Goal: Check status: Check status

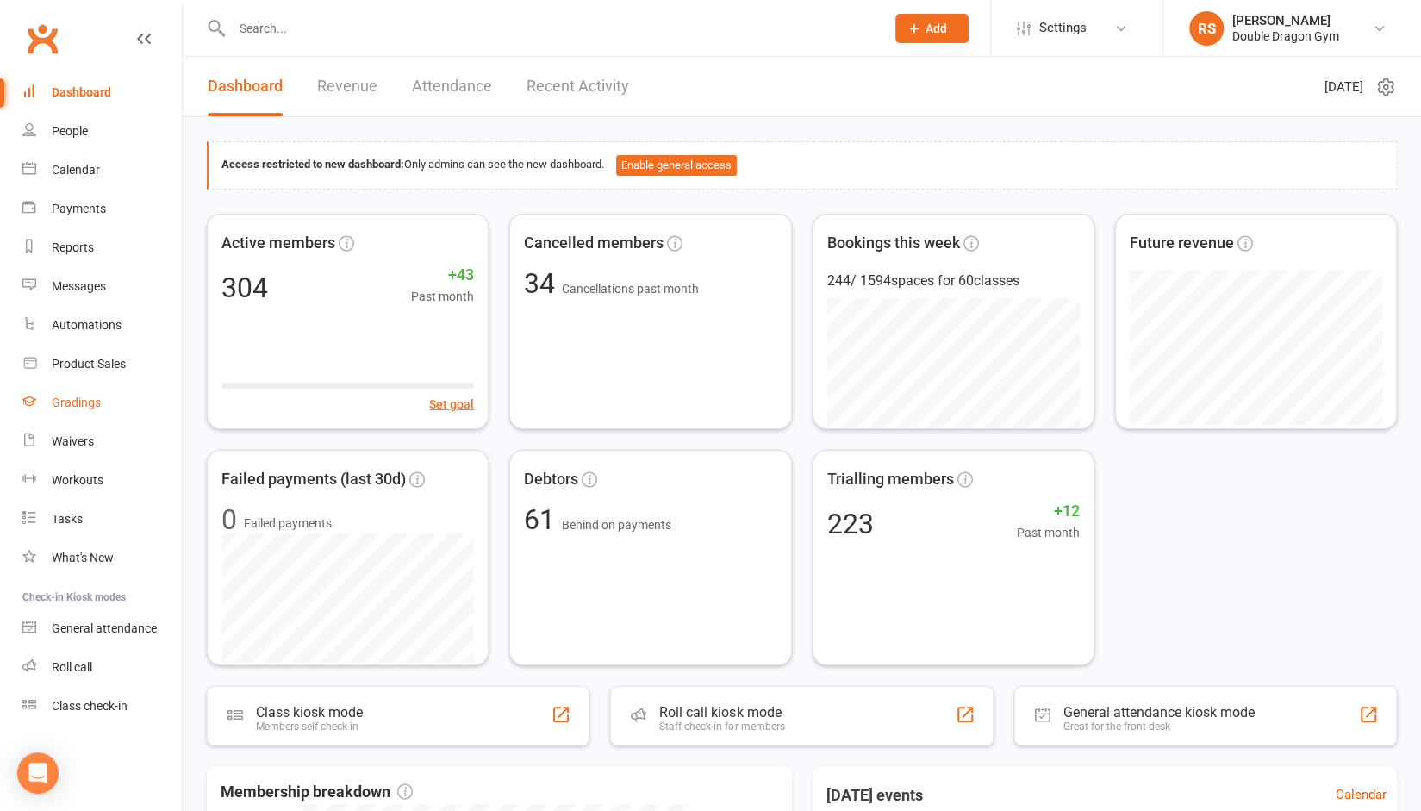
click at [88, 409] on div "Gradings" at bounding box center [76, 402] width 49 height 14
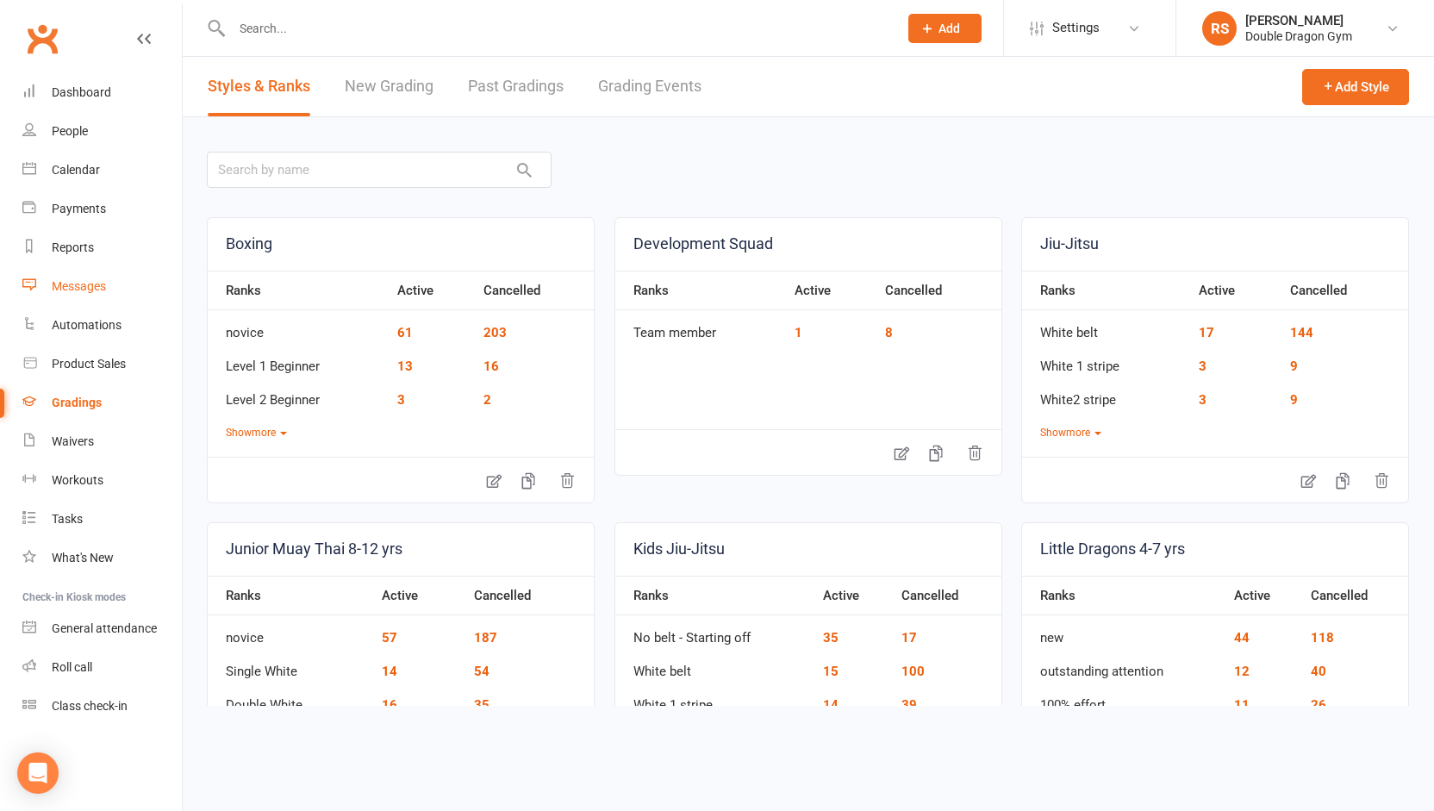
click at [90, 284] on div "Messages" at bounding box center [79, 286] width 54 height 14
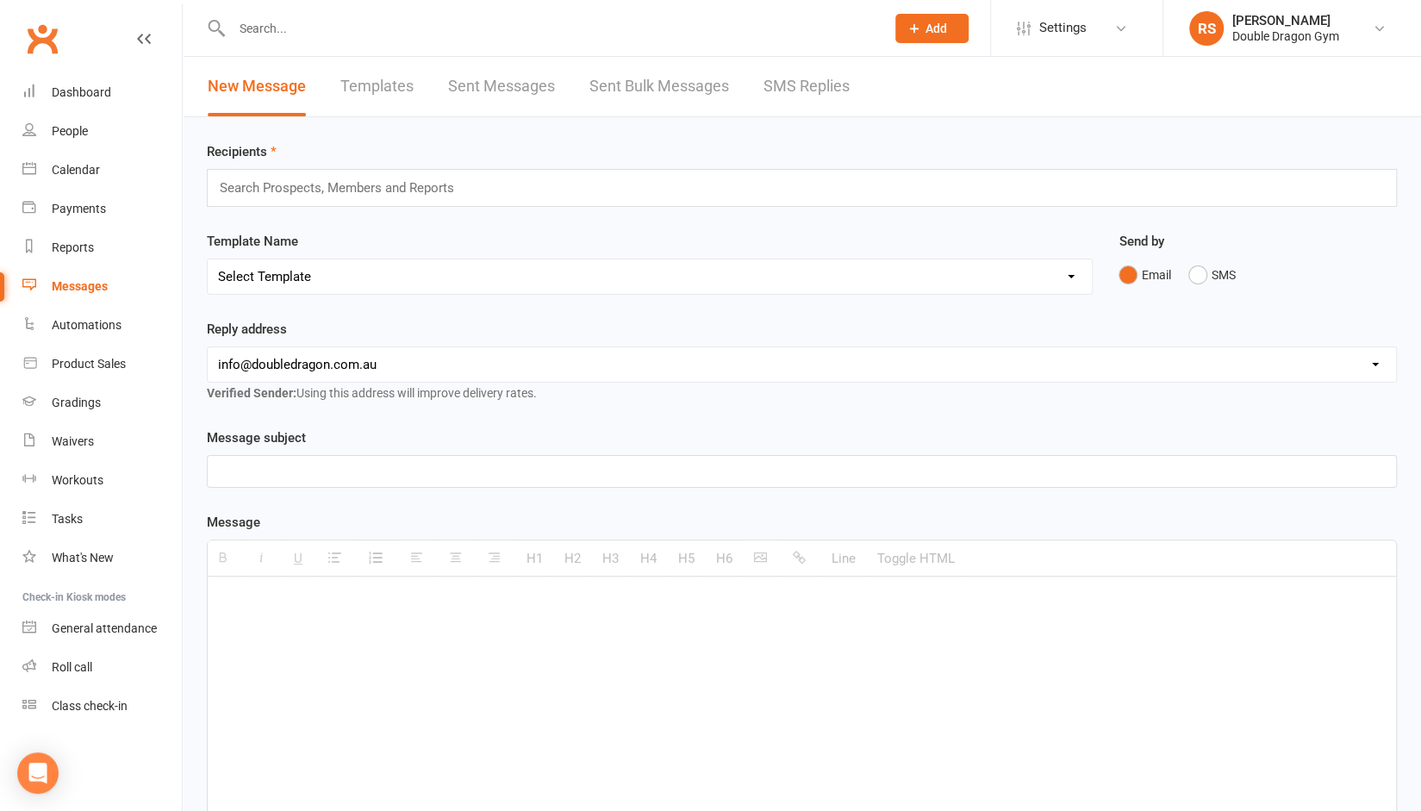
click at [813, 95] on link "SMS Replies" at bounding box center [806, 86] width 86 height 59
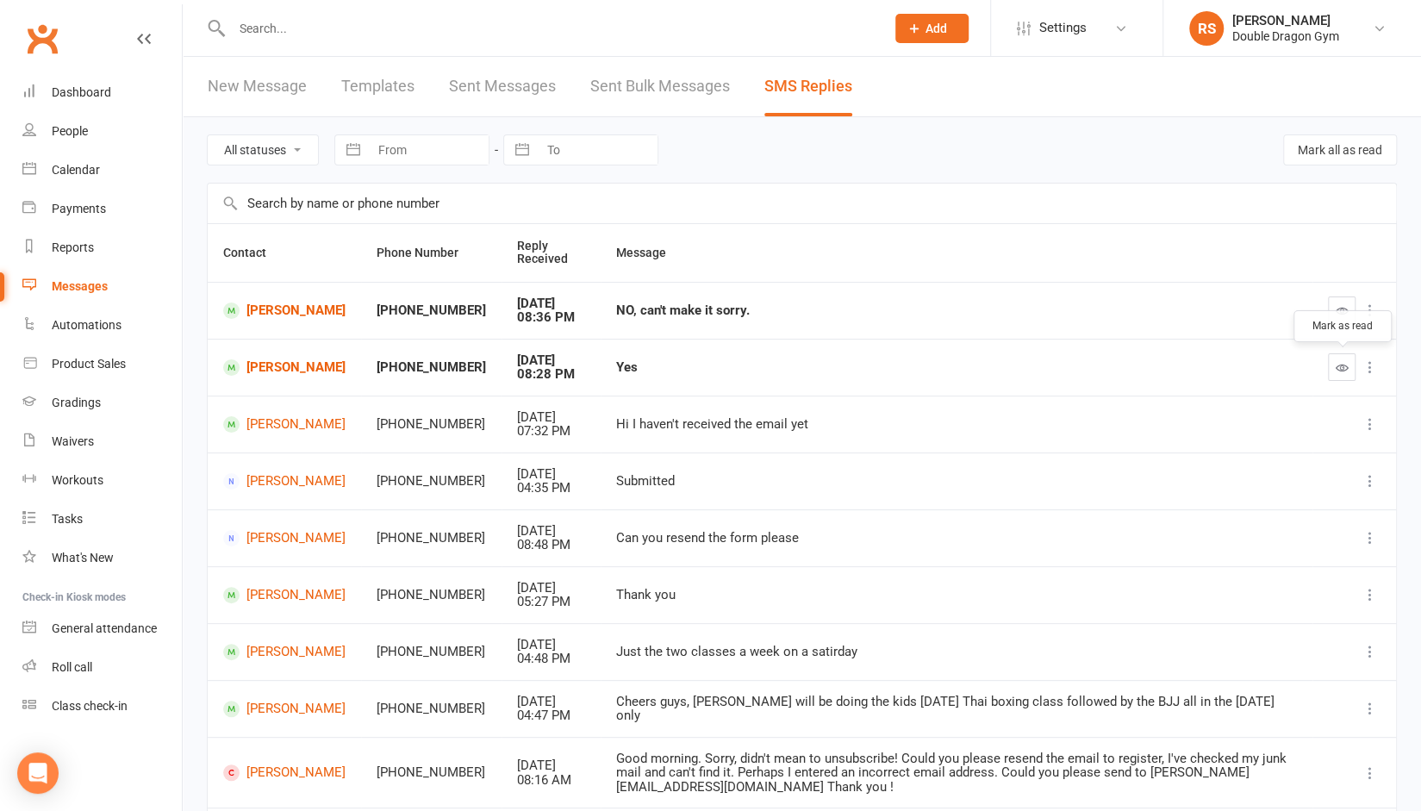
click at [1337, 370] on icon "button" at bounding box center [1341, 367] width 13 height 13
drag, startPoint x: 1338, startPoint y: 311, endPoint x: 804, endPoint y: 56, distance: 591.9
click at [1338, 311] on icon "button" at bounding box center [1341, 310] width 13 height 13
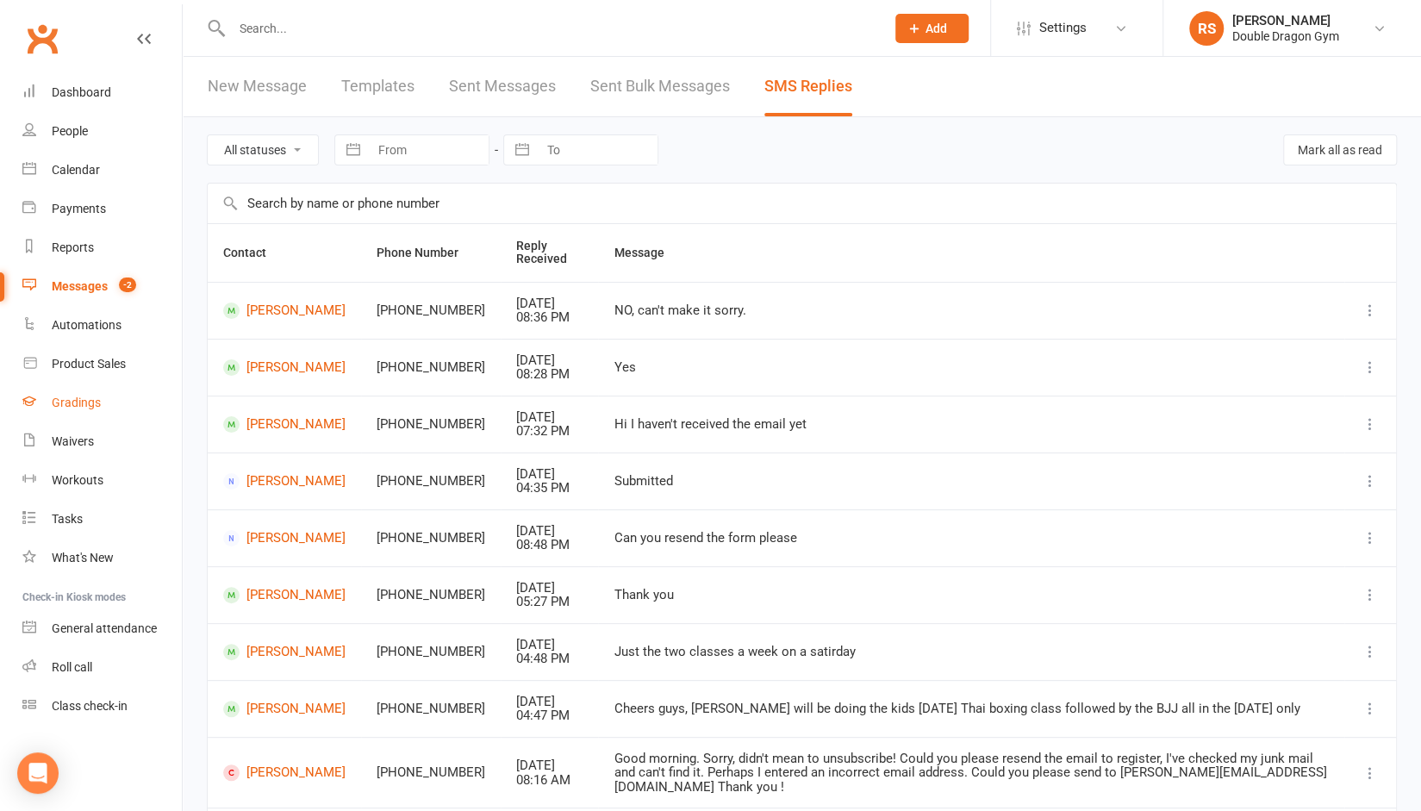
click at [78, 407] on div "Gradings" at bounding box center [76, 402] width 49 height 14
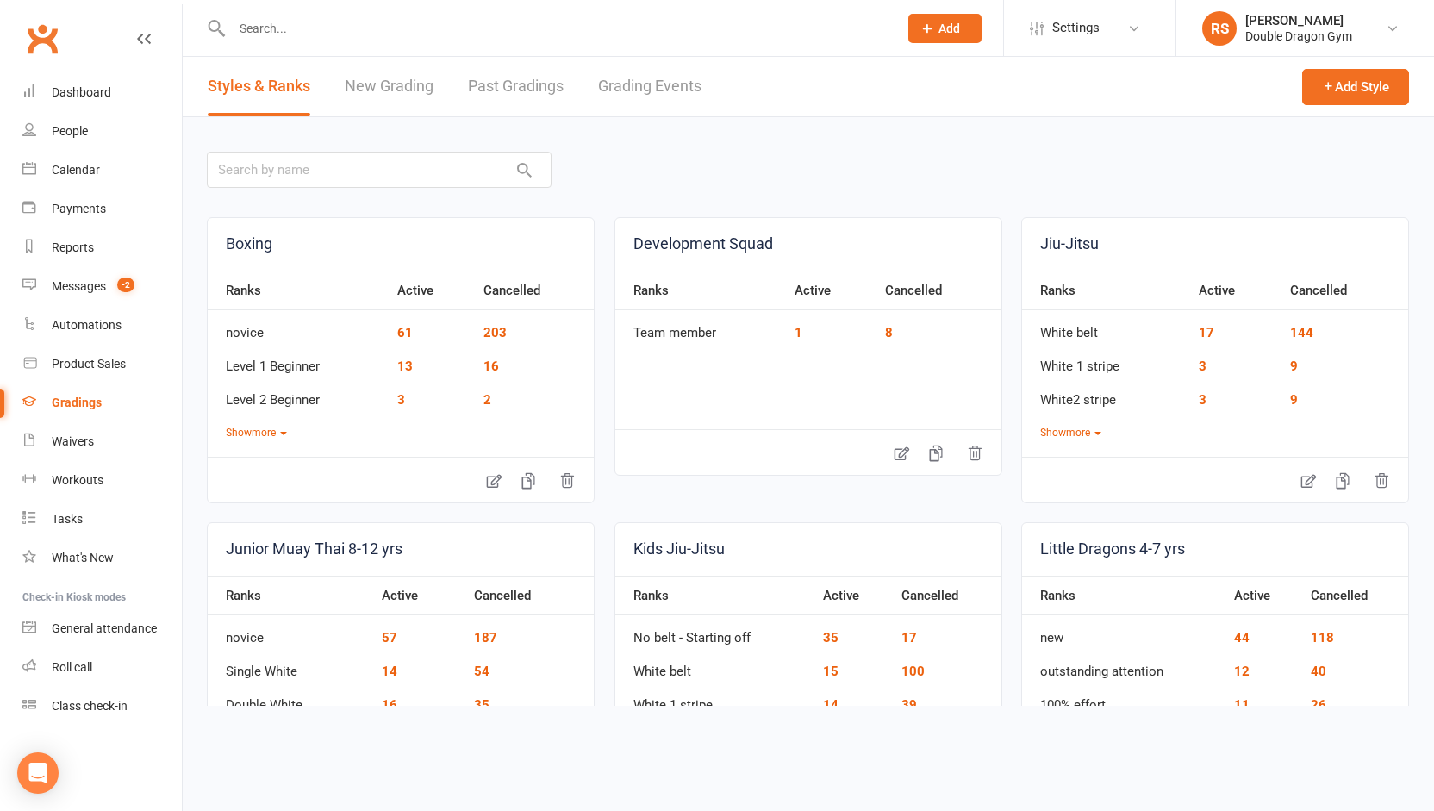
click at [633, 77] on link "Grading Events" at bounding box center [649, 86] width 103 height 59
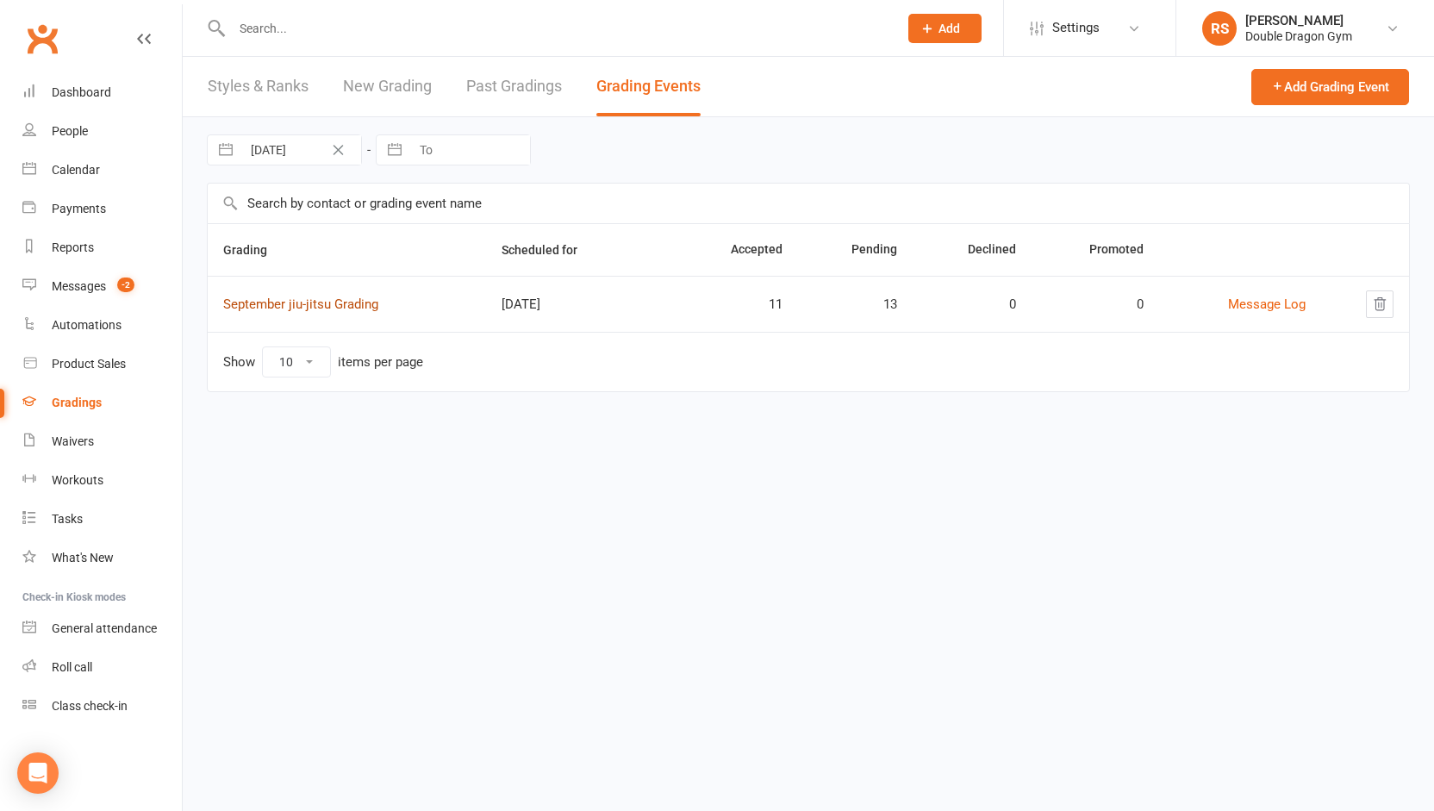
click at [308, 300] on link "September jiu-jitsu Grading" at bounding box center [300, 304] width 155 height 16
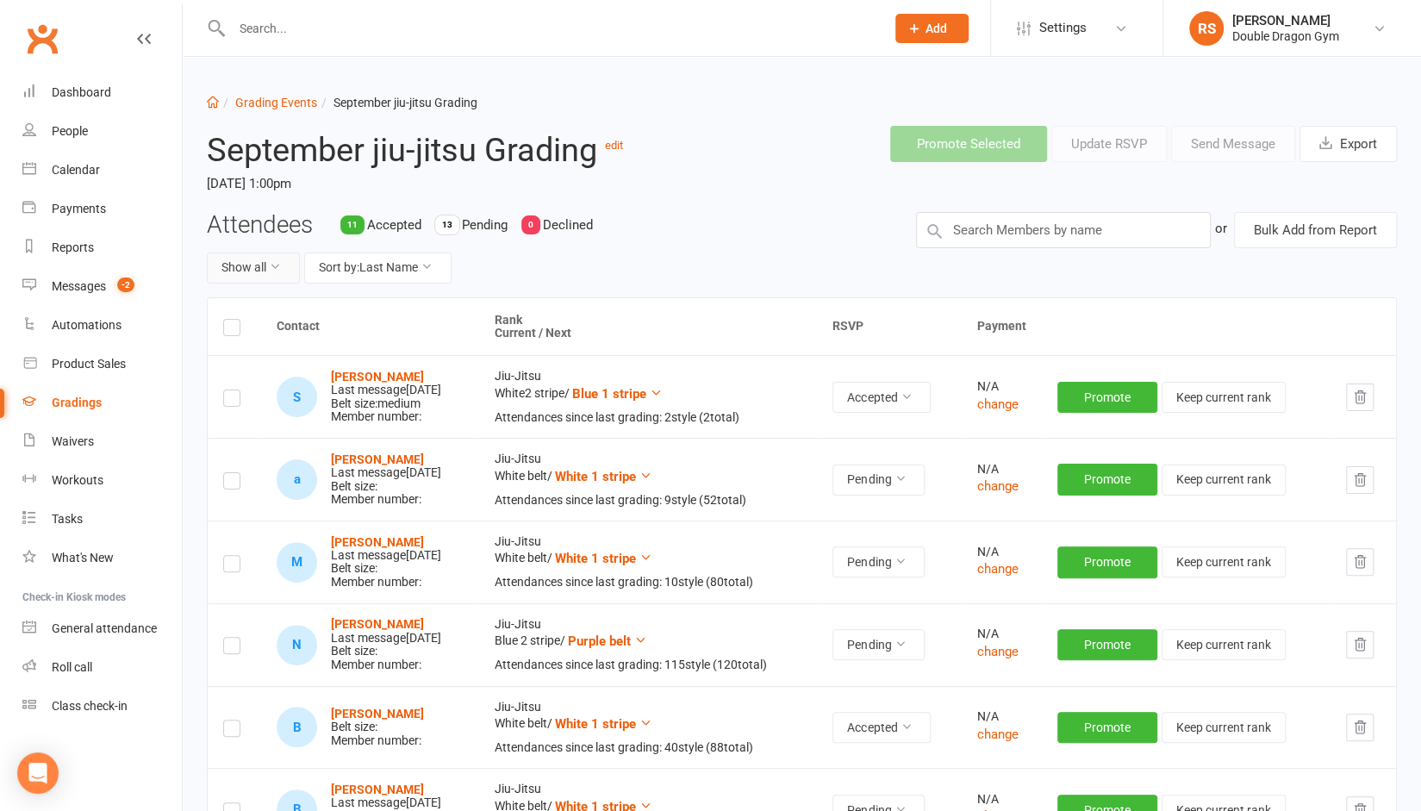
click at [265, 259] on button "Show all" at bounding box center [253, 267] width 93 height 31
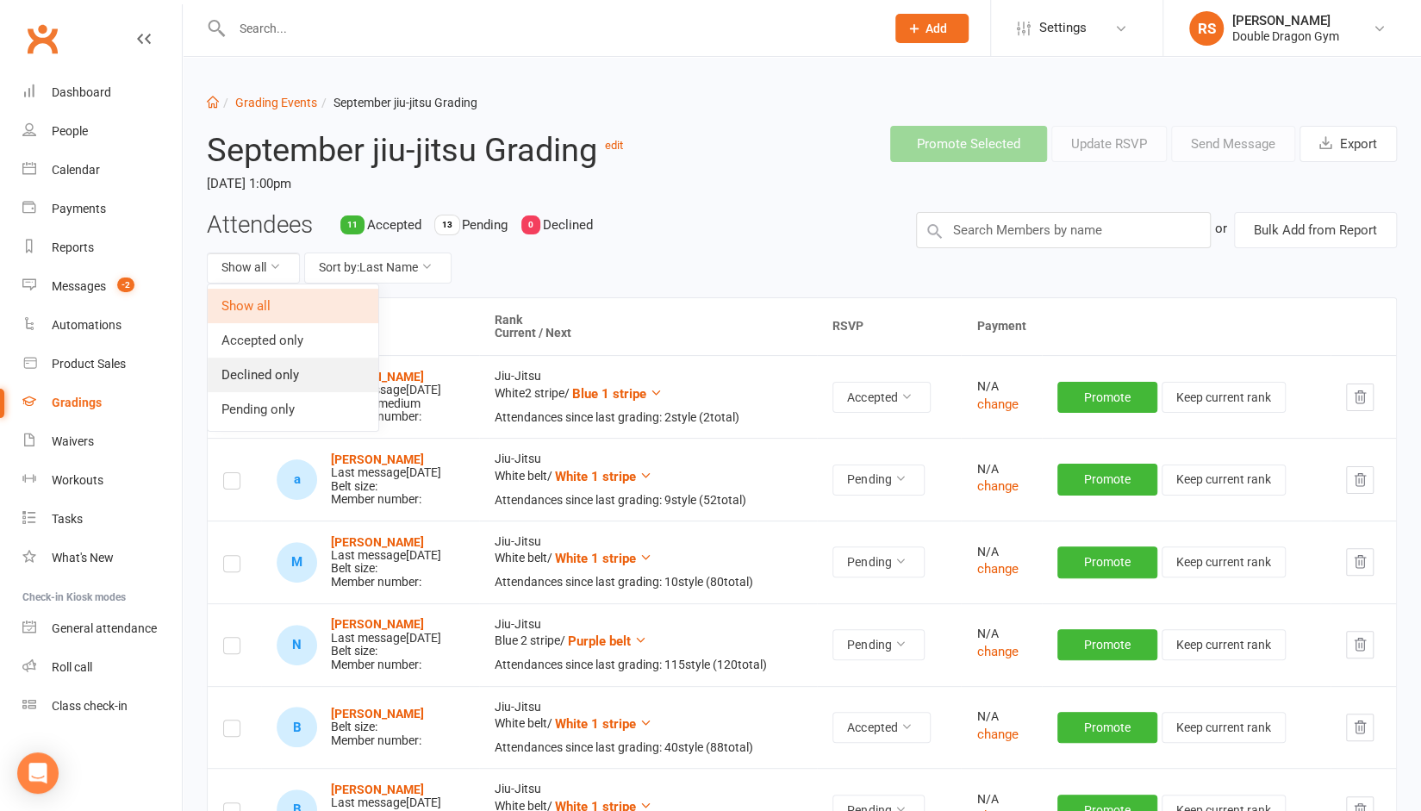
click at [255, 387] on link "Declined only" at bounding box center [293, 375] width 171 height 34
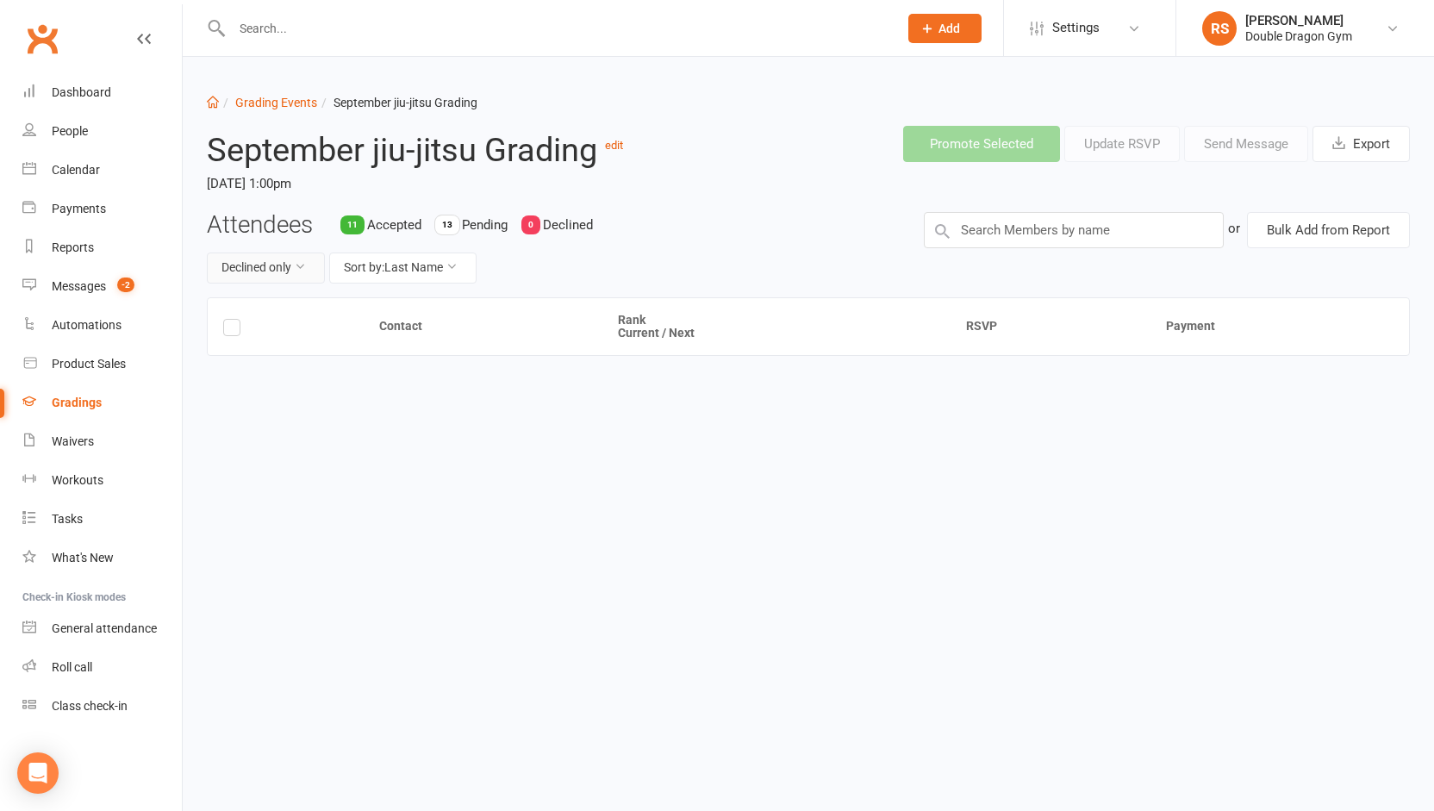
click at [303, 270] on icon at bounding box center [300, 266] width 12 height 12
click at [242, 405] on link "Pending only" at bounding box center [240, 409] width 171 height 34
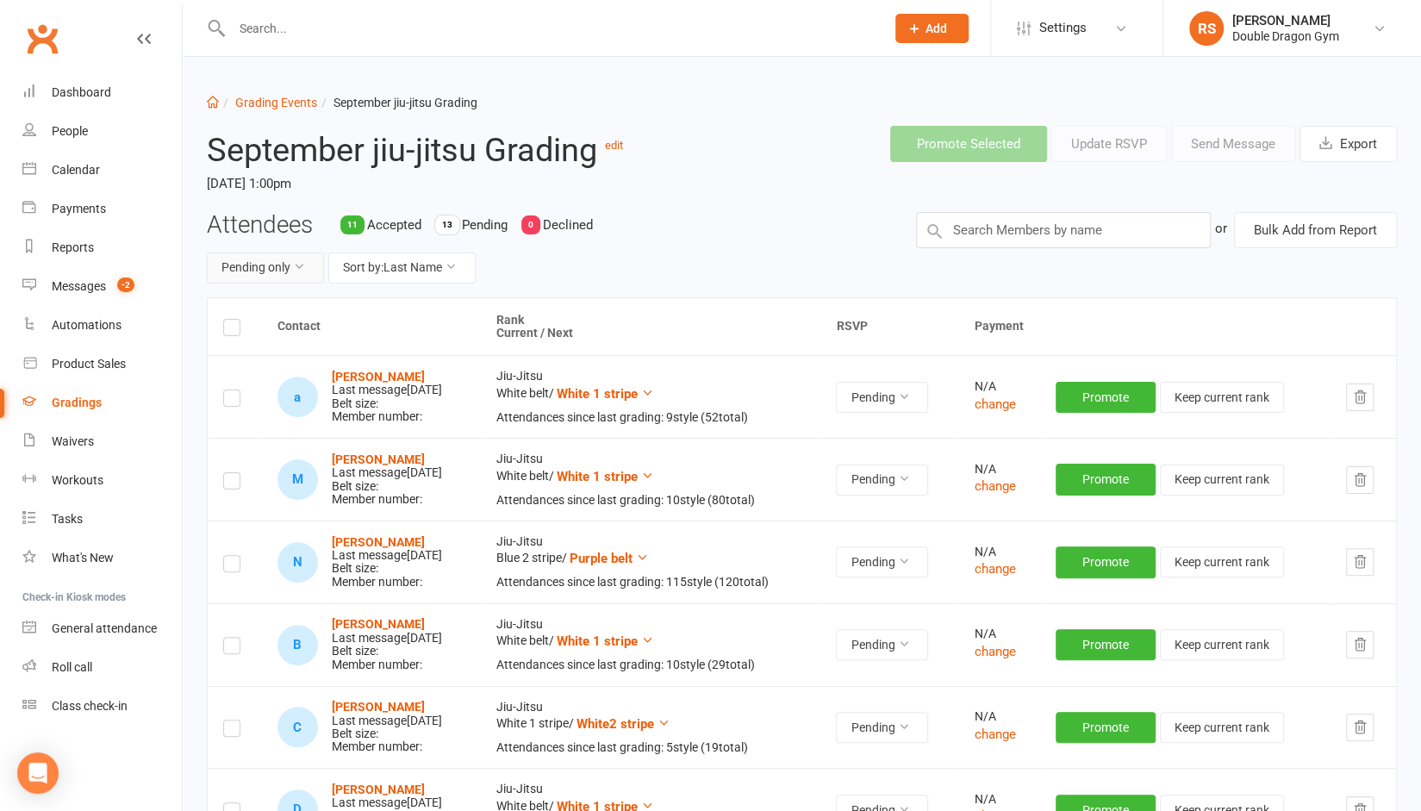
click at [275, 264] on button "Pending only" at bounding box center [265, 267] width 117 height 31
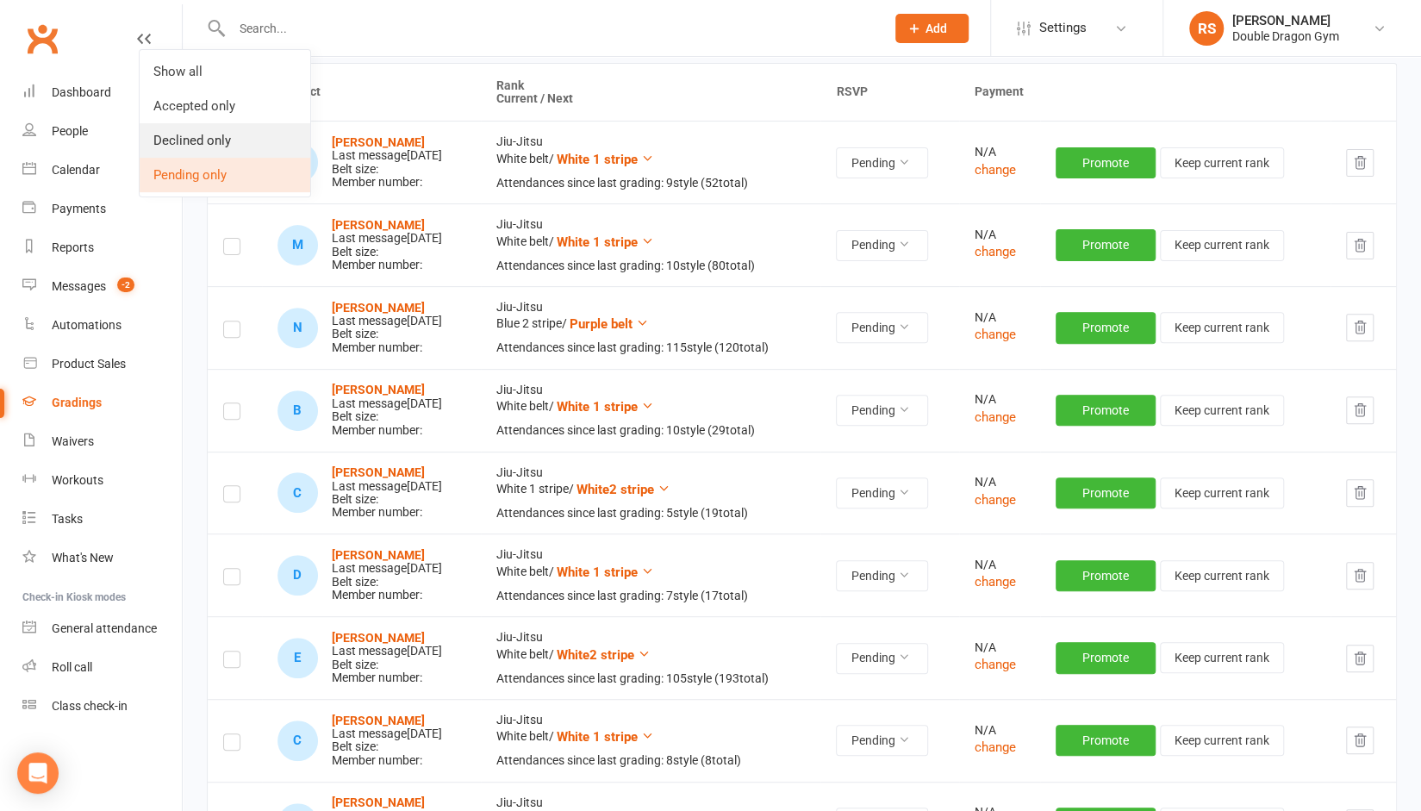
scroll to position [236, 0]
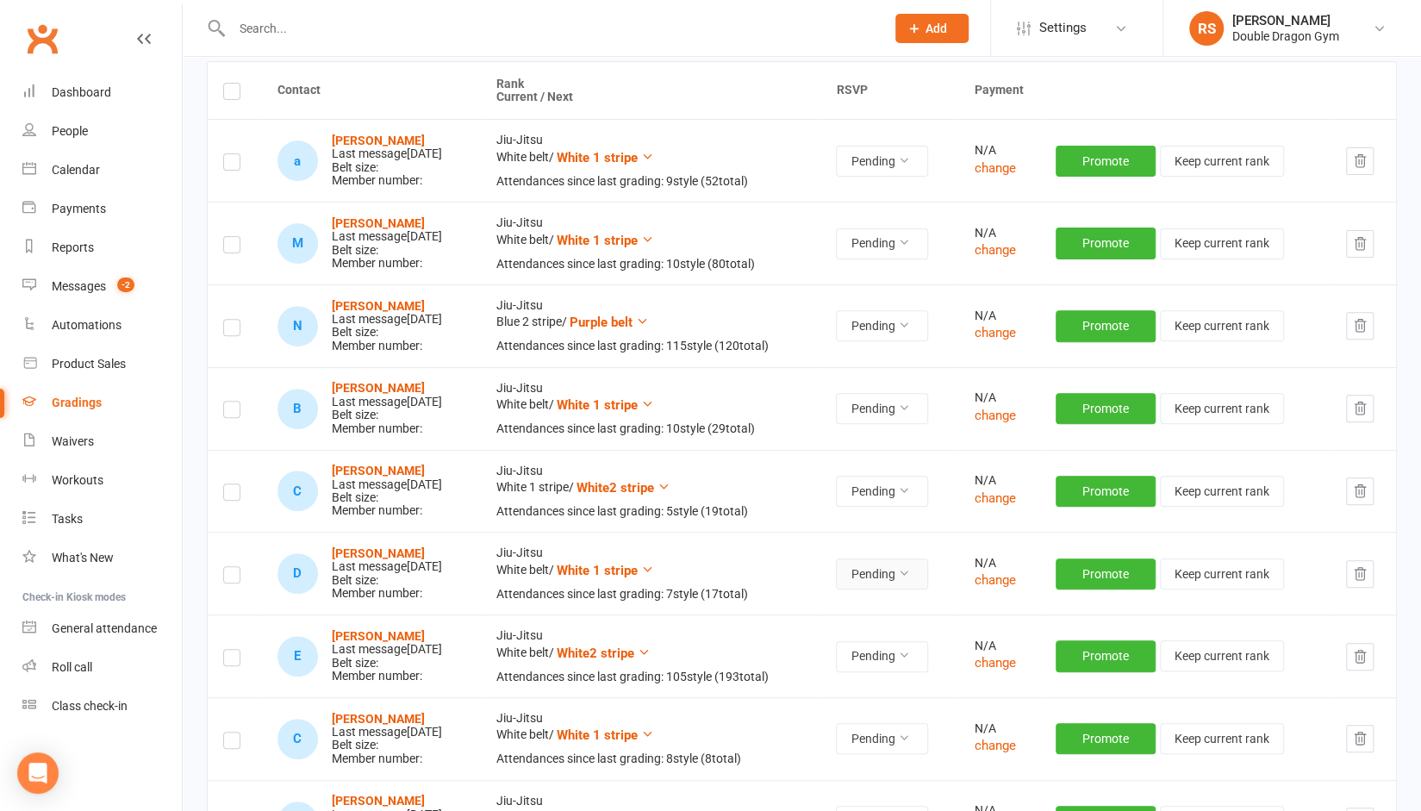
click at [920, 578] on button "Pending" at bounding box center [882, 573] width 92 height 31
click at [836, 639] on link "Declined" at bounding box center [852, 644] width 171 height 34
click at [913, 567] on button "Pending" at bounding box center [882, 573] width 92 height 31
click at [849, 655] on link "Declined" at bounding box center [852, 644] width 171 height 34
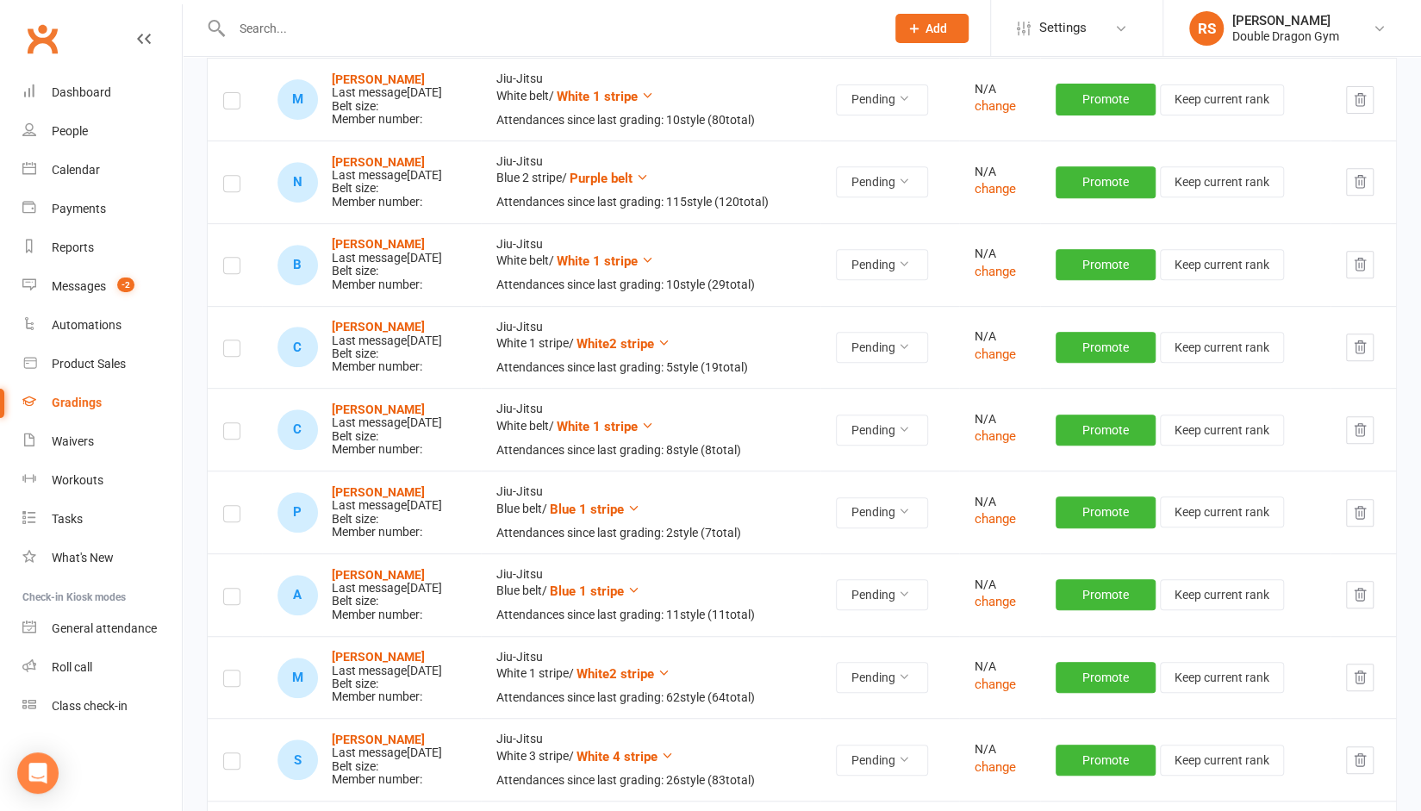
scroll to position [0, 0]
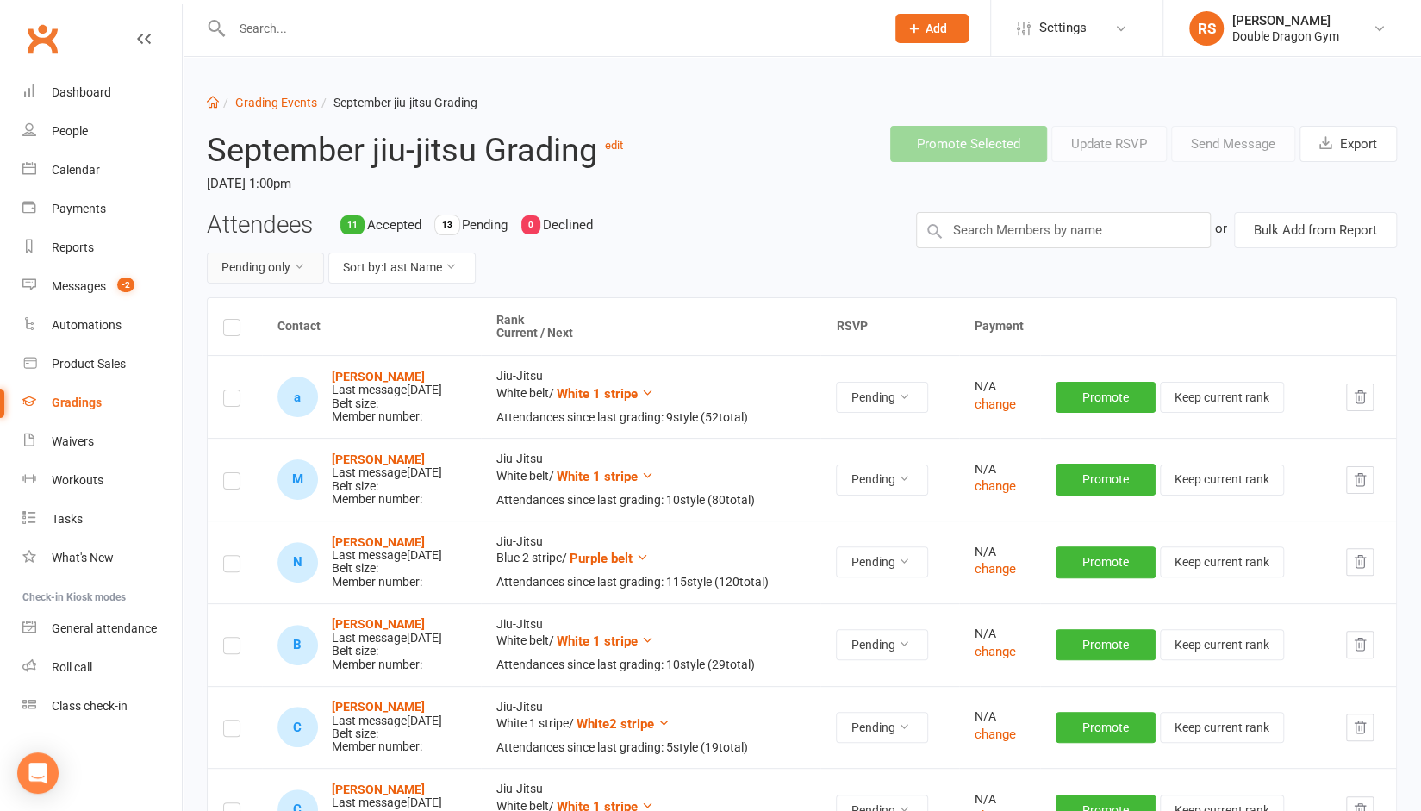
click at [284, 272] on button "Pending only" at bounding box center [265, 267] width 117 height 31
click at [227, 335] on link "Accepted only" at bounding box center [225, 340] width 171 height 34
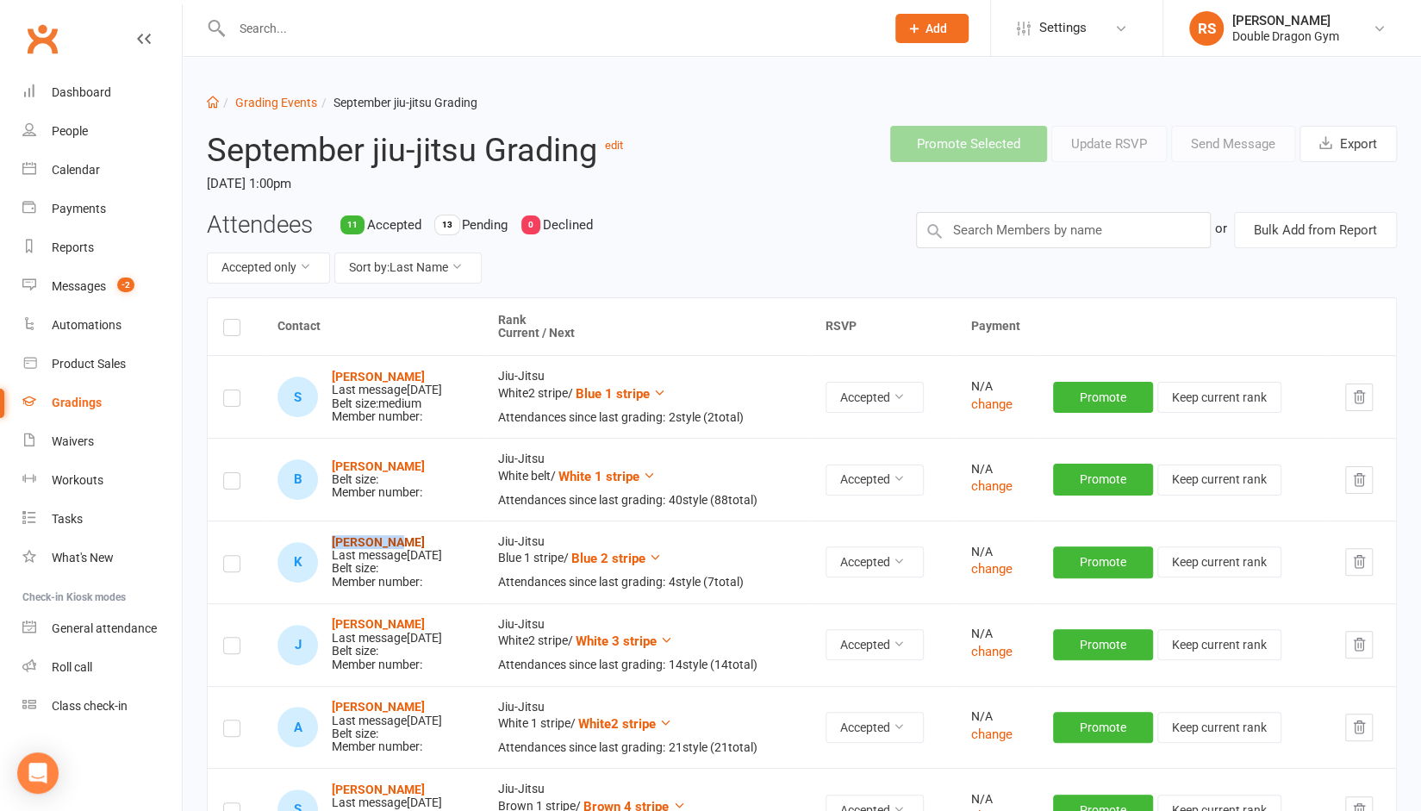
drag, startPoint x: 388, startPoint y: 544, endPoint x: 329, endPoint y: 545, distance: 58.6
click at [332, 545] on div "[PERSON_NAME] Last message [DATE] Belt size: Member number:" at bounding box center [387, 562] width 110 height 53
copy strong "[PERSON_NAME]"
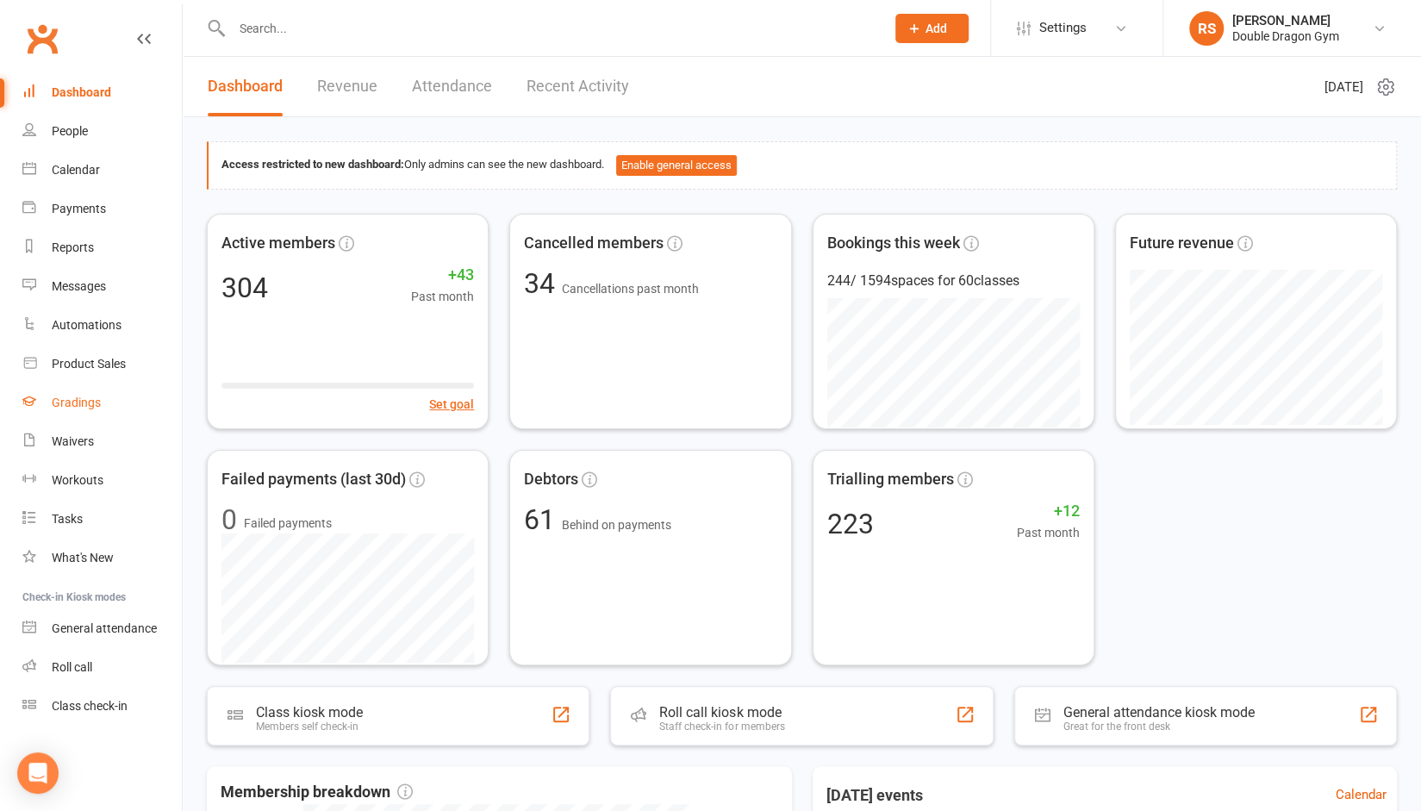
click at [93, 399] on div "Gradings" at bounding box center [76, 402] width 49 height 14
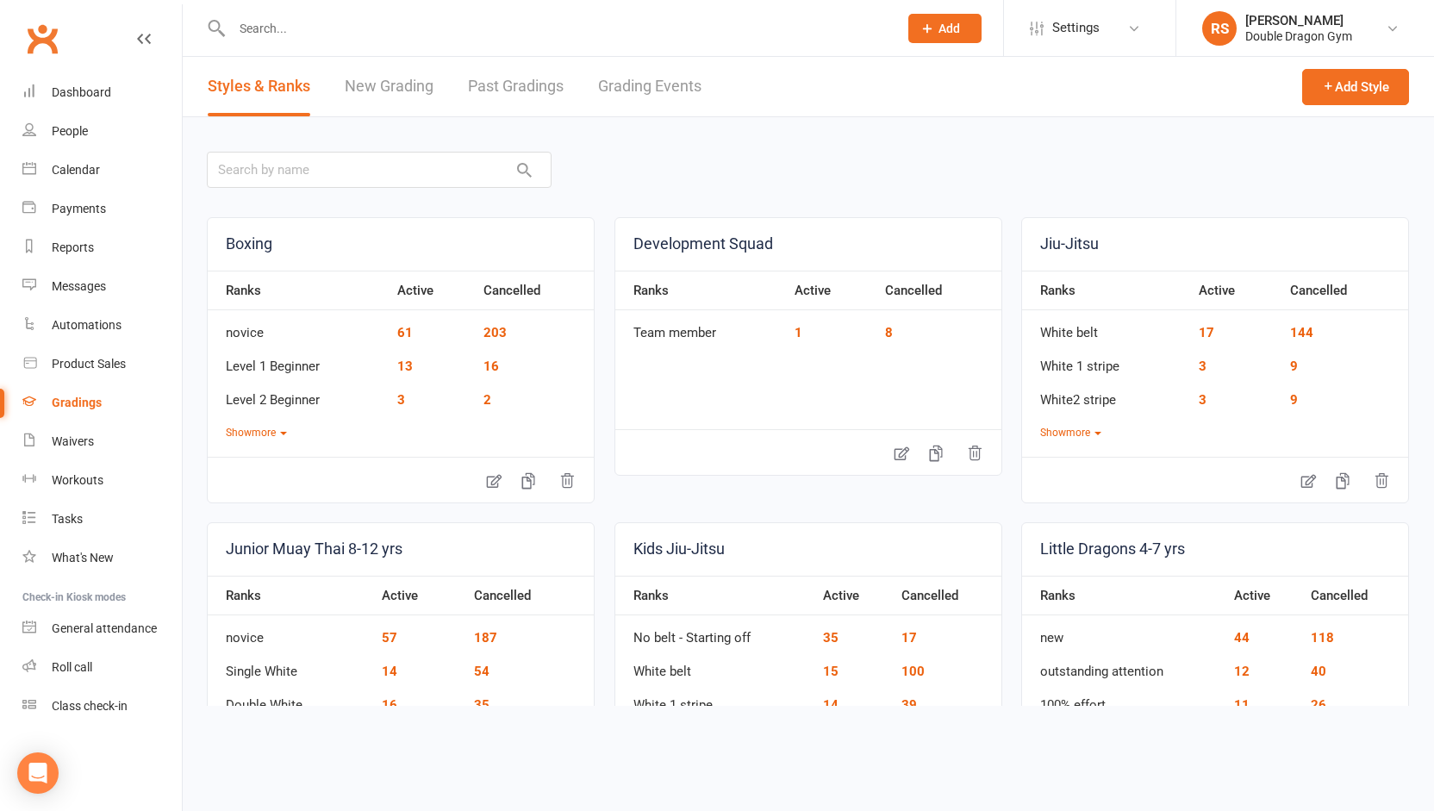
click at [636, 87] on link "Grading Events" at bounding box center [649, 86] width 103 height 59
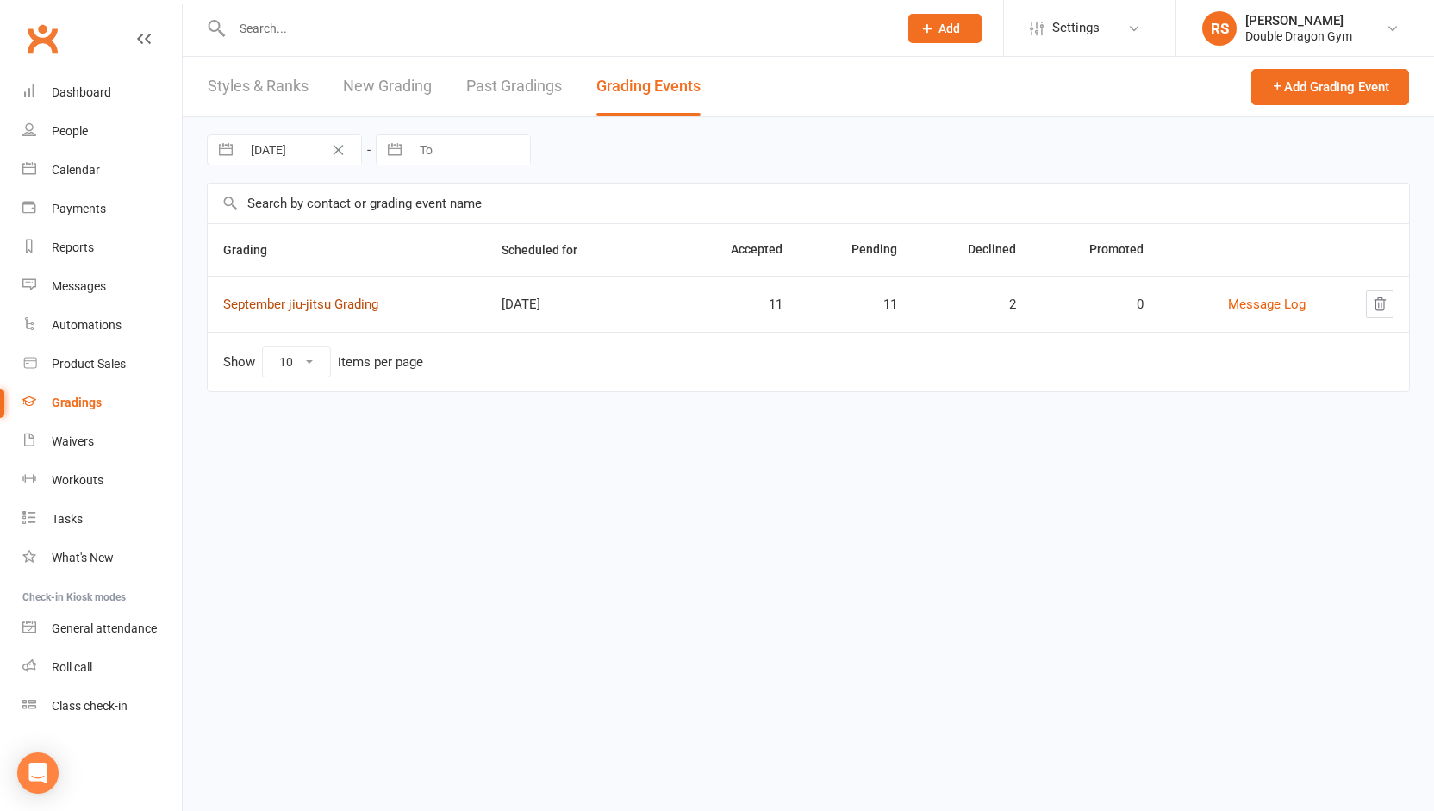
click at [334, 306] on link "September jiu-jitsu Grading" at bounding box center [300, 304] width 155 height 16
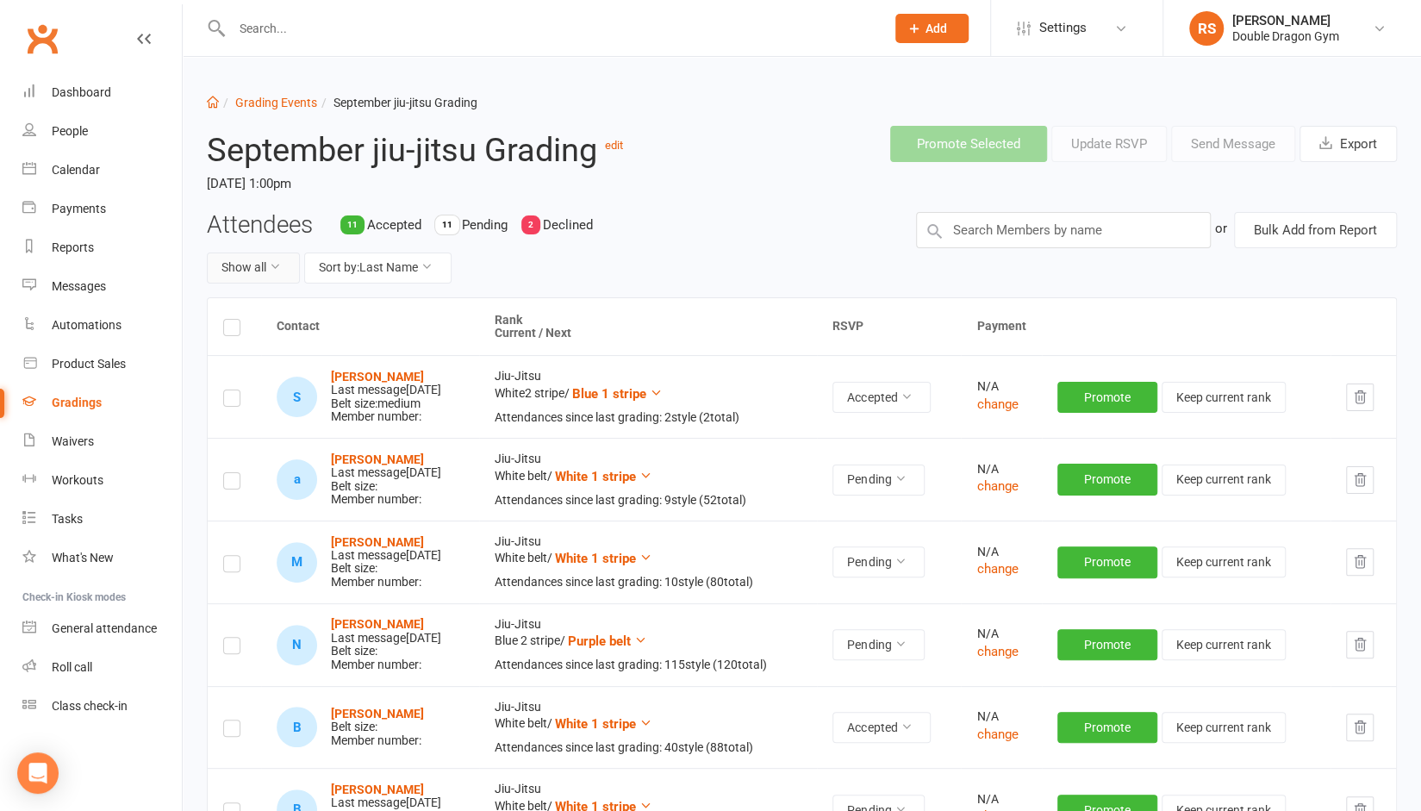
click at [264, 270] on button "Show all" at bounding box center [253, 267] width 93 height 31
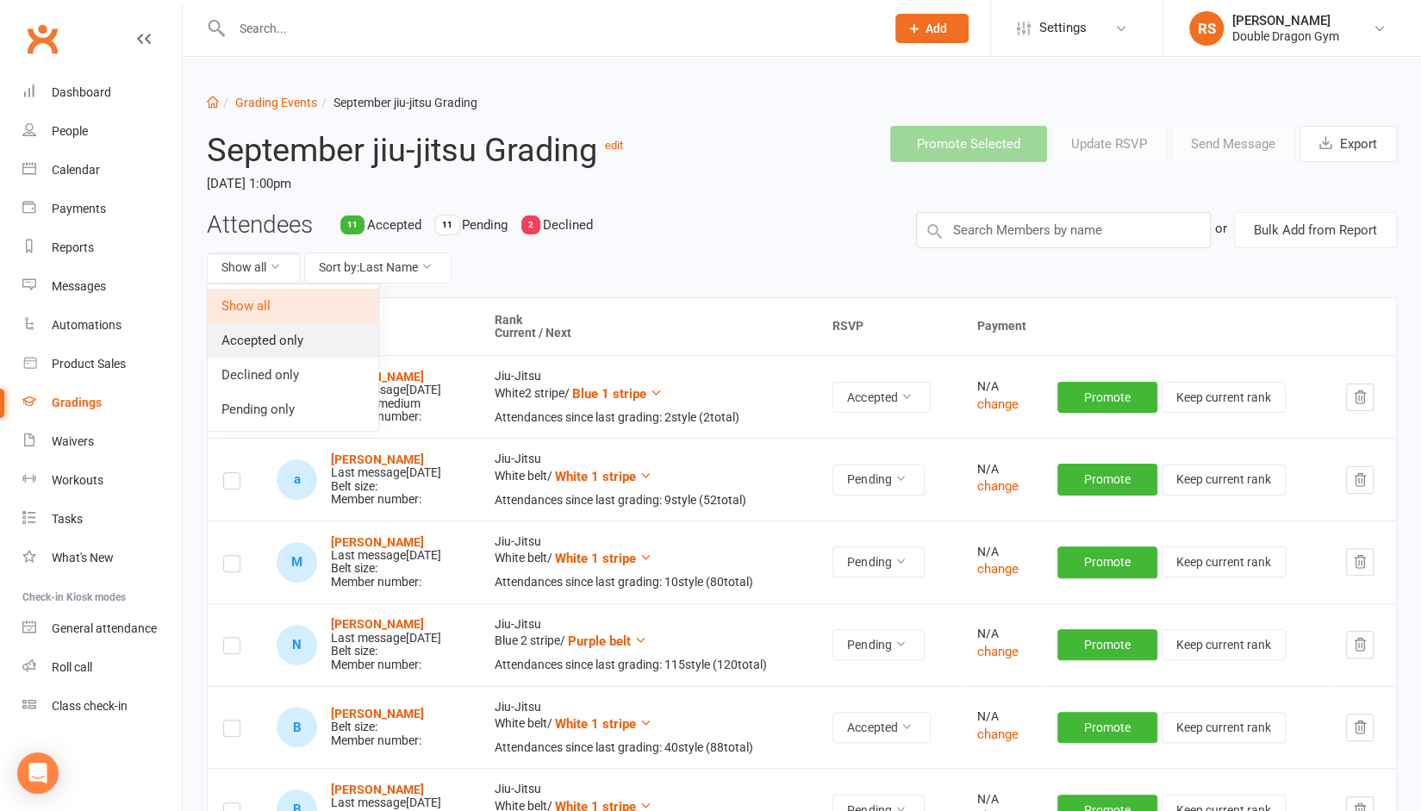
click at [262, 345] on link "Accepted only" at bounding box center [293, 340] width 171 height 34
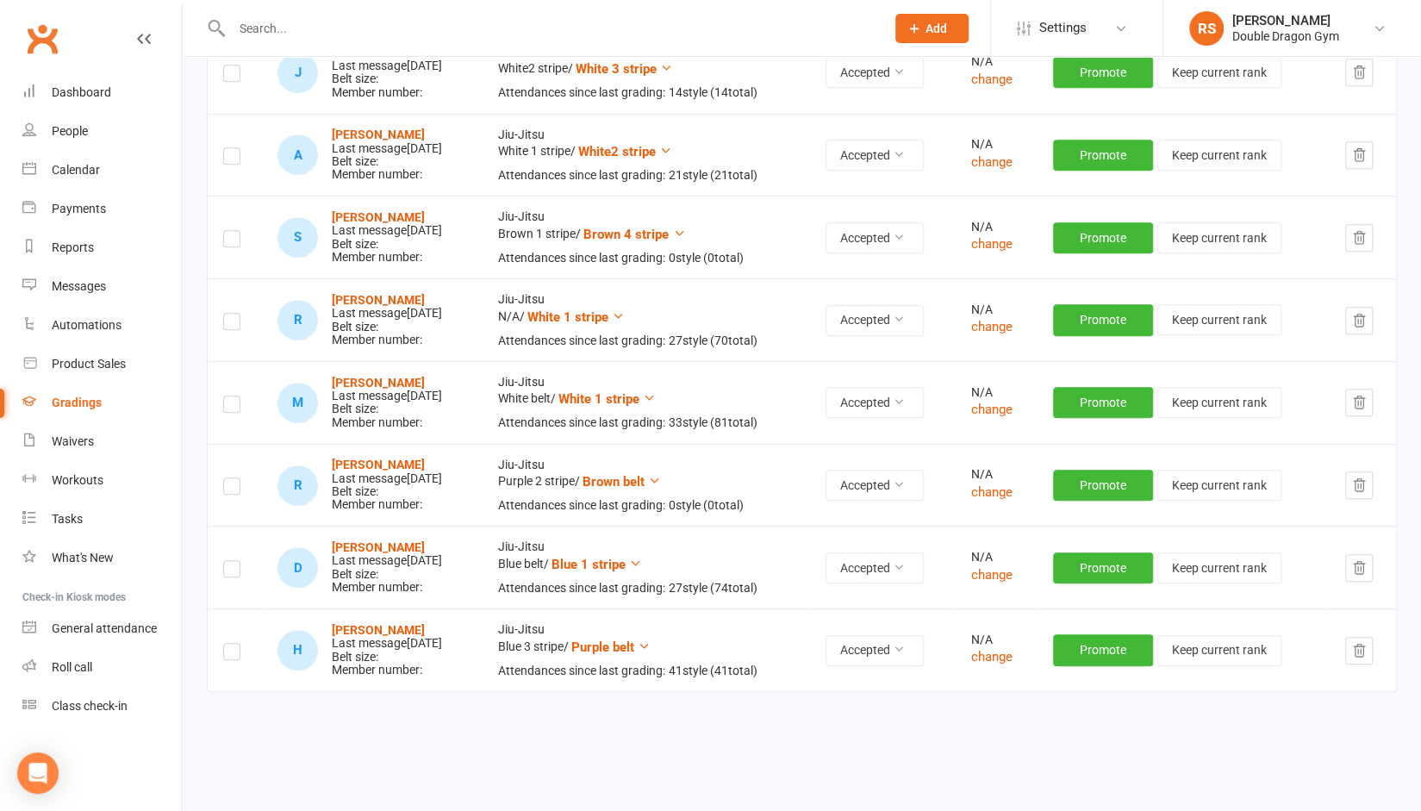
scroll to position [608, 0]
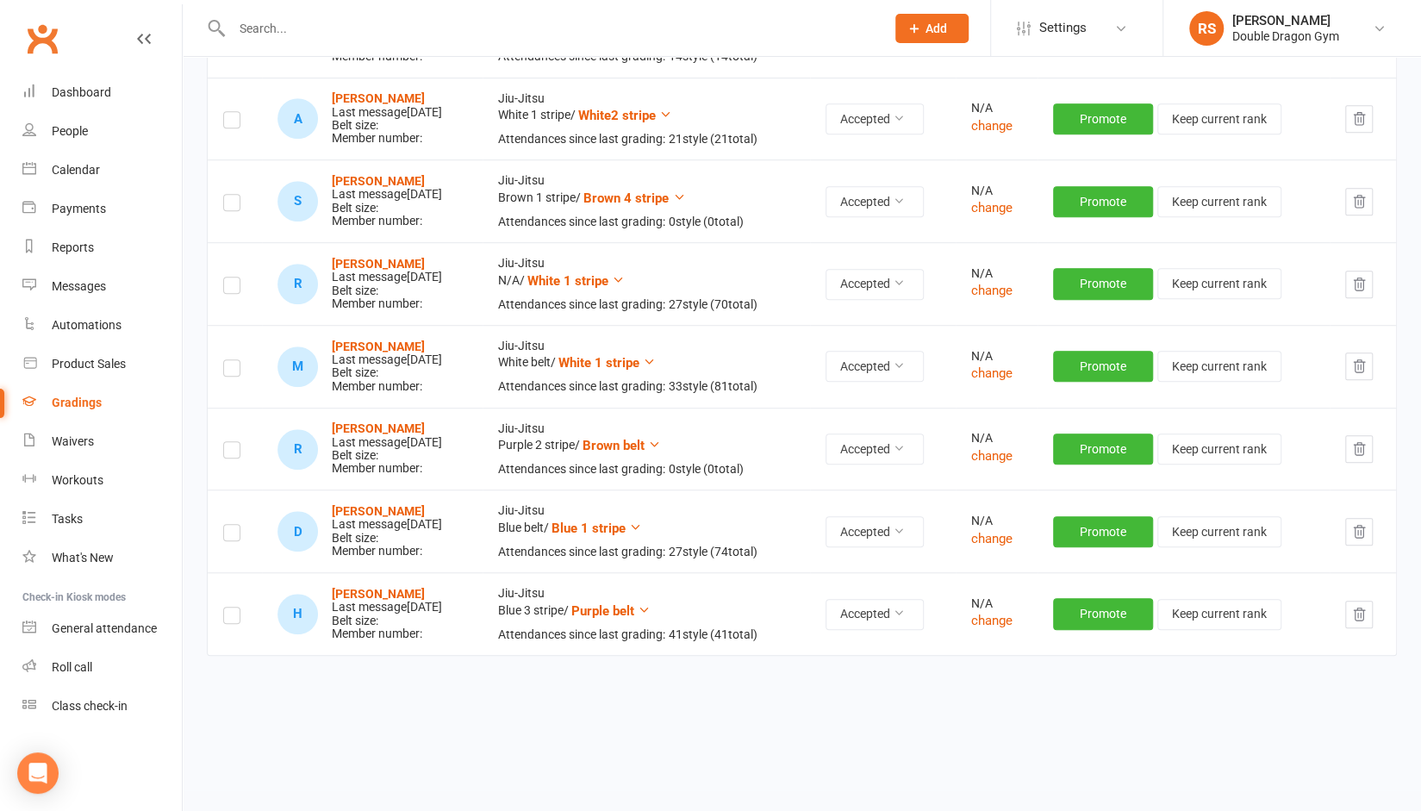
drag, startPoint x: 422, startPoint y: 507, endPoint x: 328, endPoint y: 511, distance: 94.0
click at [328, 511] on div "D Dean Stancevski Last message Sep 12, 2025 Belt size: Member number:" at bounding box center [372, 531] width 190 height 53
copy strong "[PERSON_NAME]"
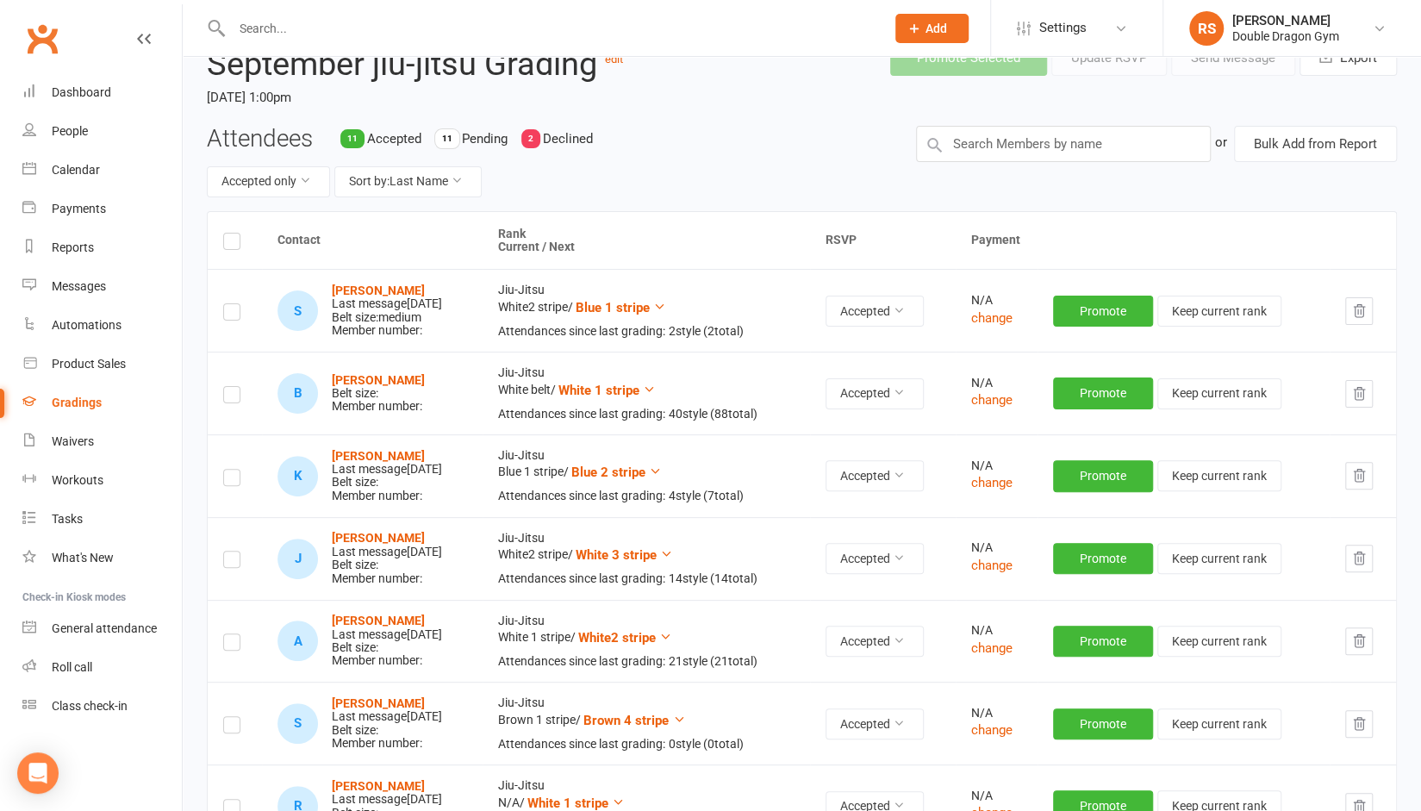
scroll to position [18, 0]
